Goal: Information Seeking & Learning: Learn about a topic

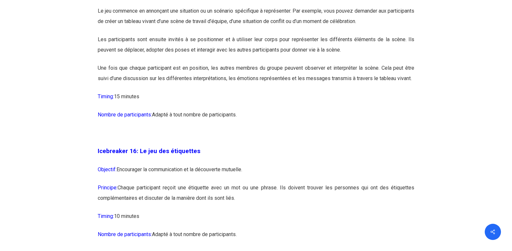
scroll to position [3474, 0]
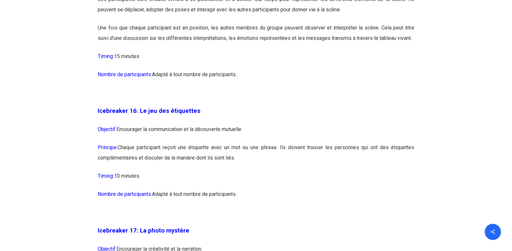
drag, startPoint x: 121, startPoint y: 147, endPoint x: 247, endPoint y: 219, distance: 145.0
click at [247, 219] on div "Icebreaker 1: Nommez votre super-pouvoir ! Objectif: Encourager l’expression in…" at bounding box center [256, 195] width 317 height 6140
drag, startPoint x: 247, startPoint y: 219, endPoint x: 141, endPoint y: 175, distance: 114.9
click at [141, 171] on p "Principe: Chaque participant reçoit une étiquette avec un mot ou une phrase. Il…" at bounding box center [256, 157] width 317 height 29
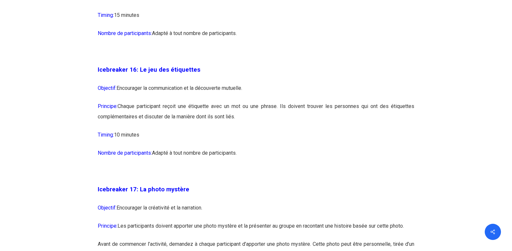
scroll to position [3604, 0]
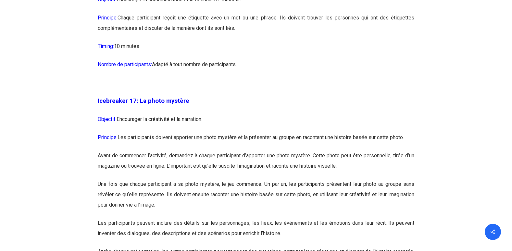
drag, startPoint x: 117, startPoint y: 141, endPoint x: 235, endPoint y: 150, distance: 118.5
click at [235, 132] on p "Objectif: Encourager la créativité et la narration." at bounding box center [256, 123] width 317 height 18
click at [153, 151] on p "Principe: Les participants doivent apporter une photo mystère et la présenter a…" at bounding box center [256, 141] width 317 height 18
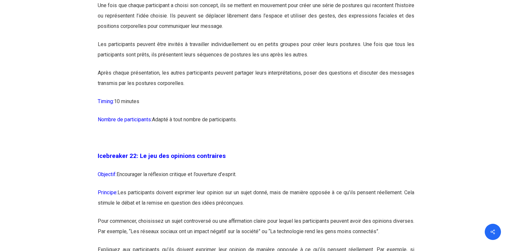
scroll to position [4837, 0]
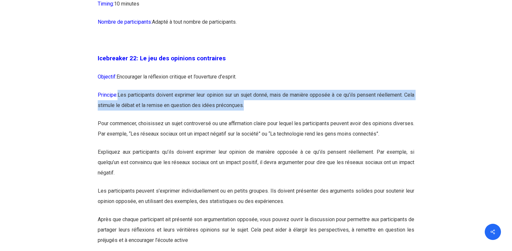
drag, startPoint x: 120, startPoint y: 126, endPoint x: 248, endPoint y: 144, distance: 128.8
click at [248, 118] on p "Principe: Les participants doivent exprimer leur opinion sur un sujet donné, ma…" at bounding box center [256, 104] width 317 height 29
drag, startPoint x: 248, startPoint y: 144, endPoint x: 202, endPoint y: 147, distance: 46.5
click at [202, 118] on p "Principe: Les participants doivent exprimer leur opinion sur un sujet donné, ma…" at bounding box center [256, 104] width 317 height 29
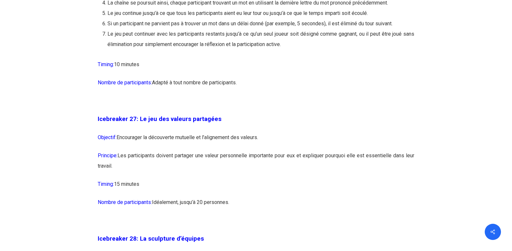
scroll to position [5876, 0]
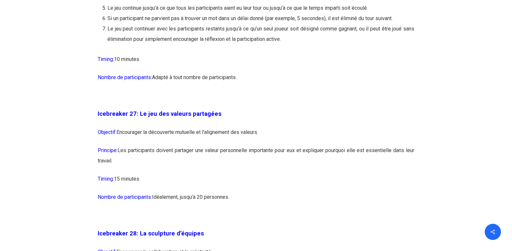
drag, startPoint x: 98, startPoint y: 145, endPoint x: 245, endPoint y: 238, distance: 174.2
drag, startPoint x: 245, startPoint y: 238, endPoint x: 206, endPoint y: 230, distance: 40.0
click at [207, 210] on p "Nombre de participants: [GEOGRAPHIC_DATA], jusqu’à 20 personnes." at bounding box center [256, 201] width 317 height 18
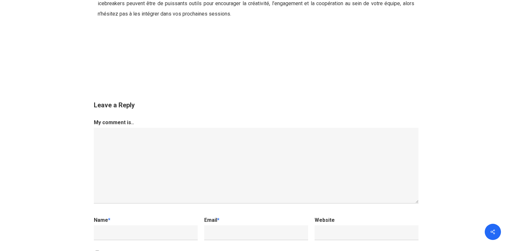
scroll to position [6720, 0]
